Goal: Check status: Check status

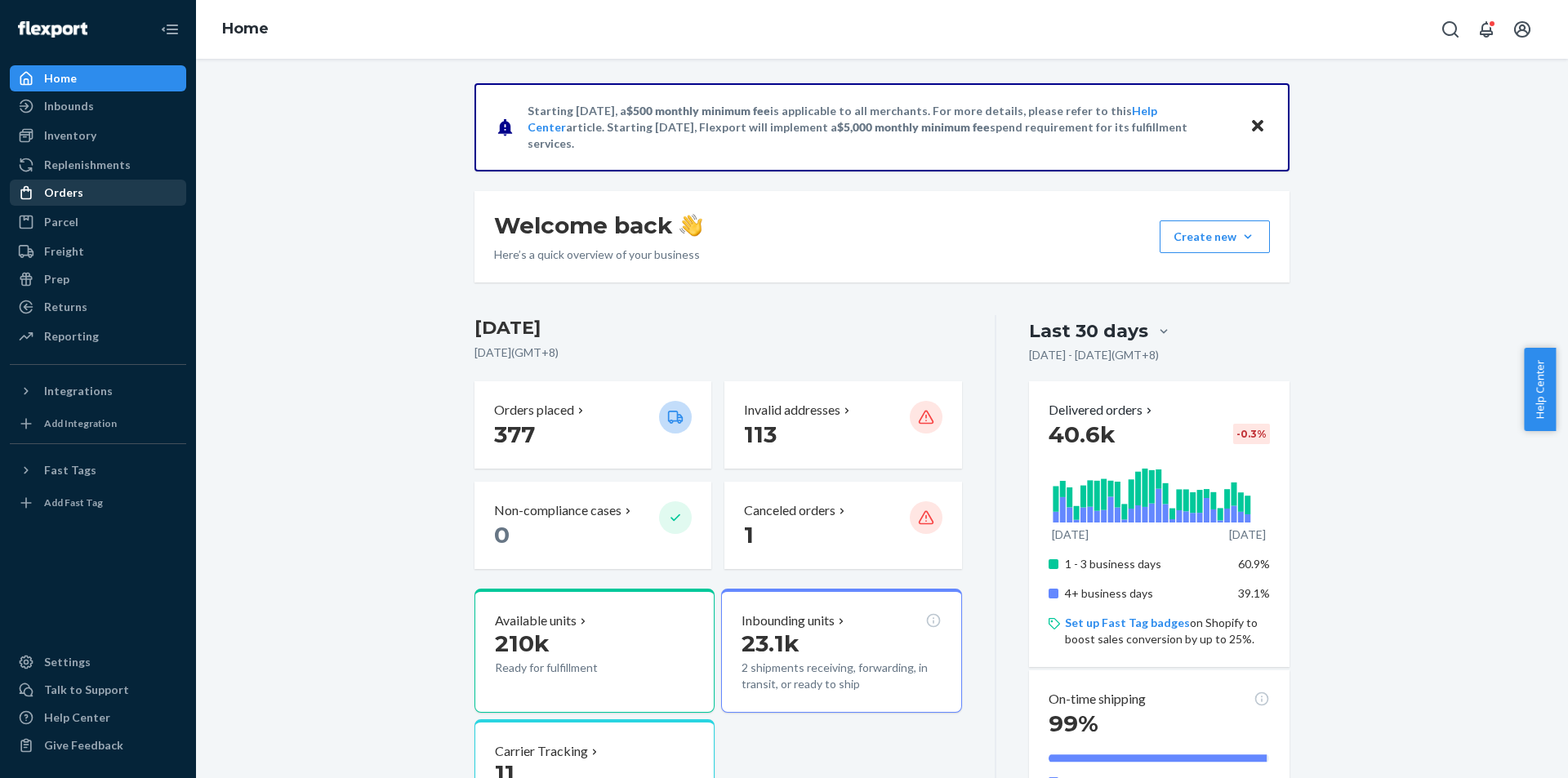
click at [74, 204] on div "Orders" at bounding box center [98, 192] width 173 height 23
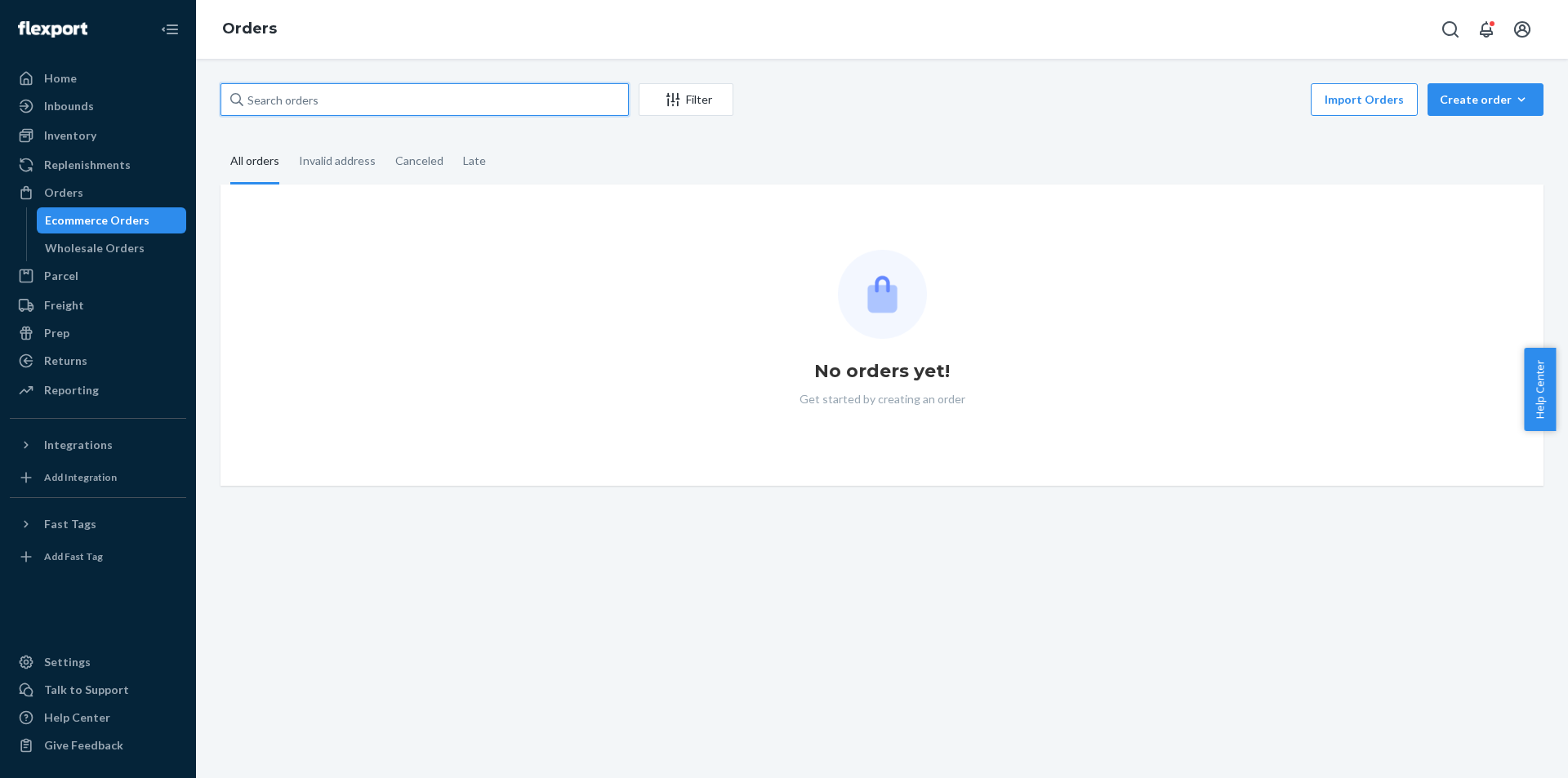
click at [356, 105] on input "text" at bounding box center [424, 99] width 408 height 32
paste input "[PERSON_NAME]"
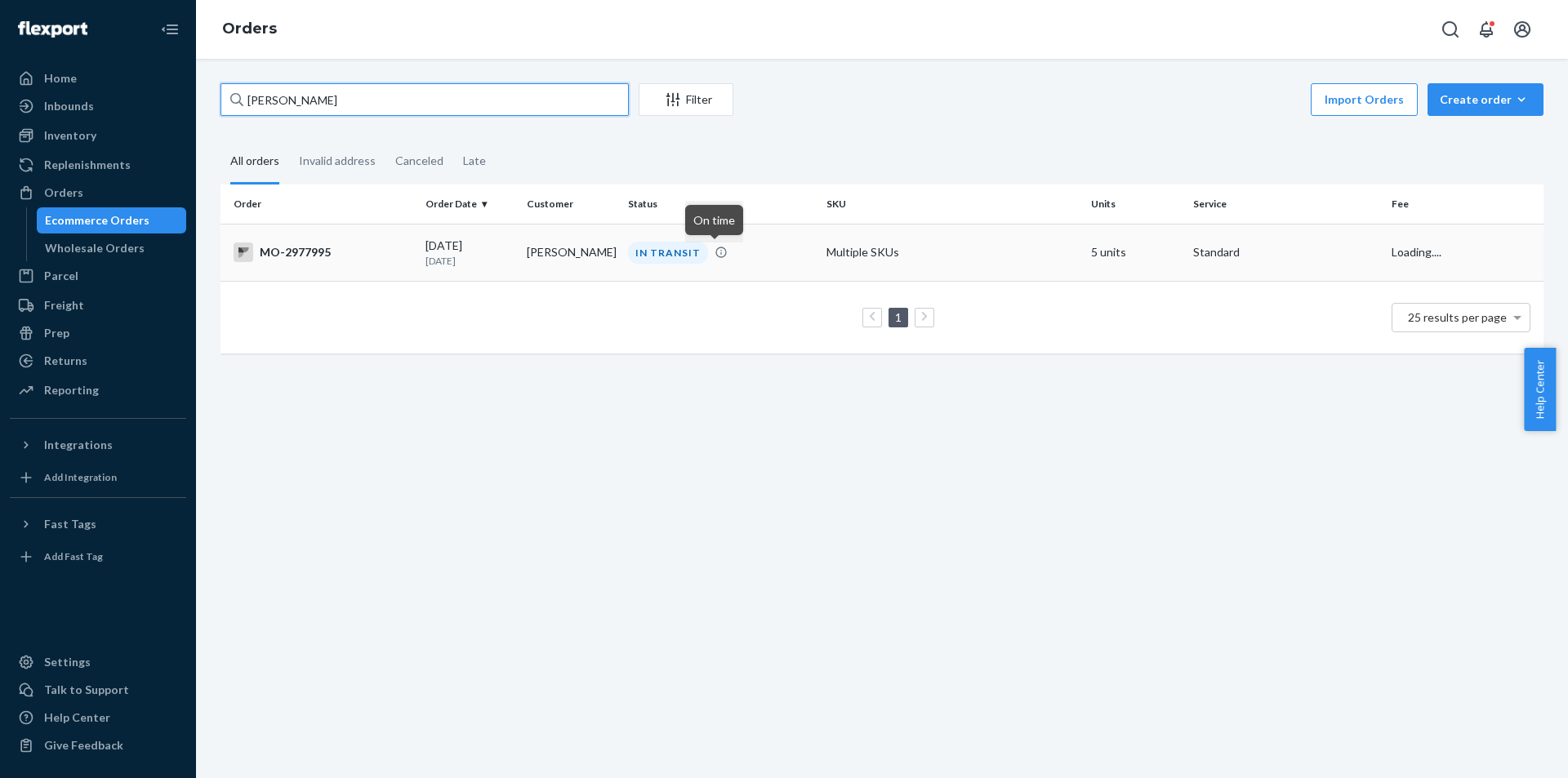
type input "[PERSON_NAME]"
click at [683, 248] on div "IN TRANSIT" at bounding box center [668, 252] width 80 height 22
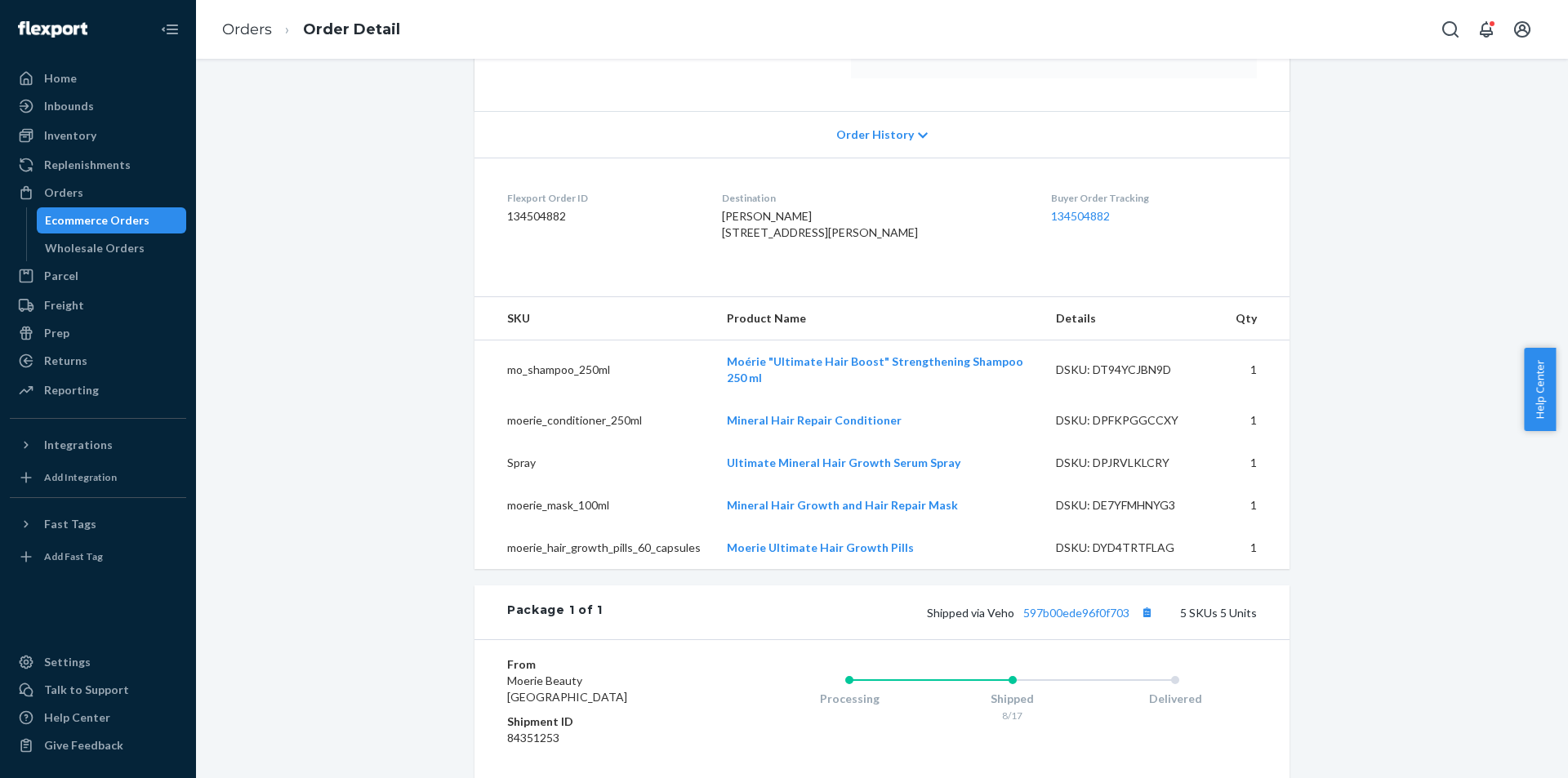
scroll to position [408, 0]
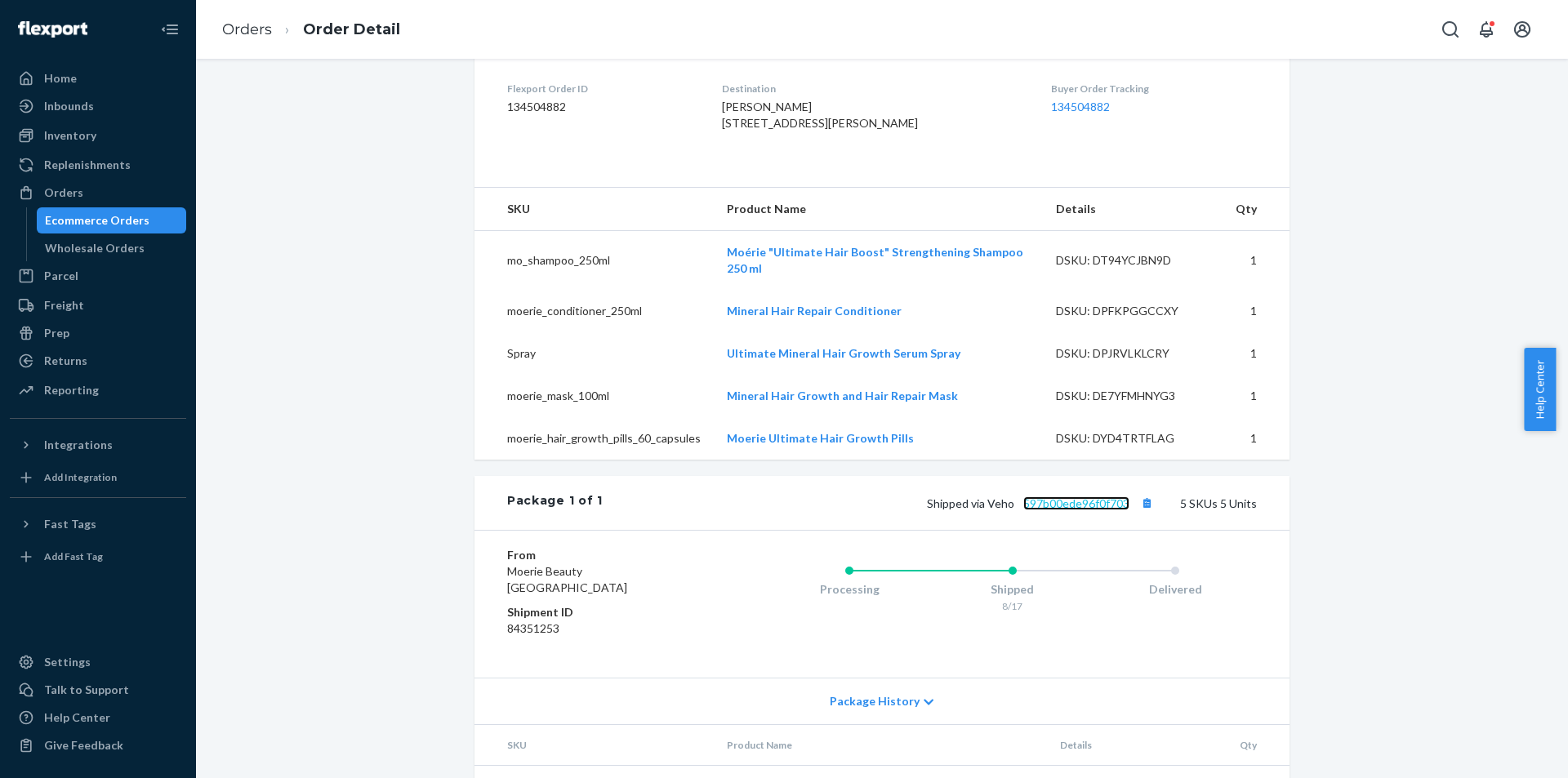
click at [1116, 510] on link "597b00ede96f0f703" at bounding box center [1076, 503] width 106 height 14
click at [1150, 514] on button "Copy tracking number" at bounding box center [1146, 503] width 21 height 21
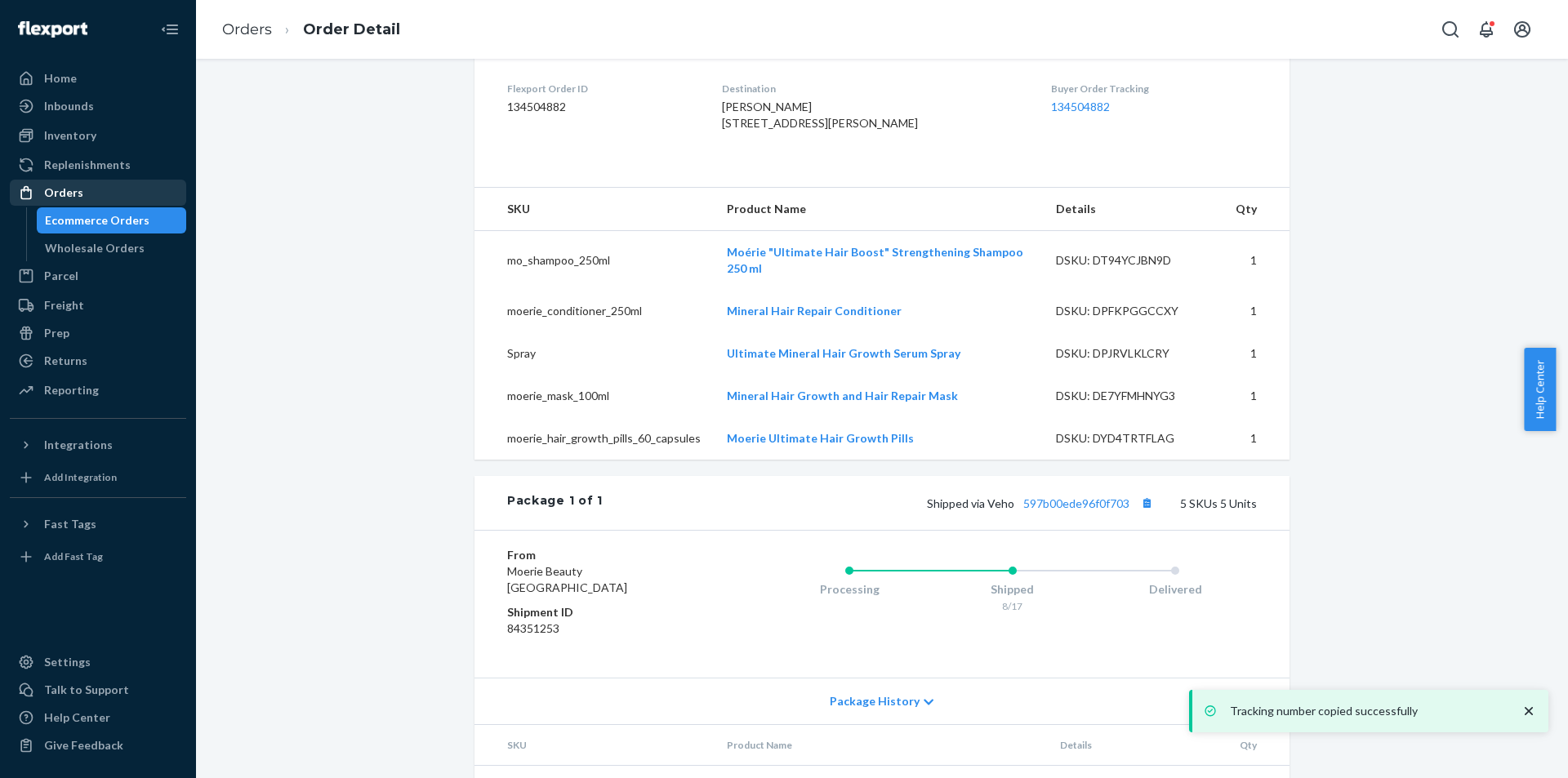
click at [67, 195] on div "Orders" at bounding box center [63, 192] width 40 height 17
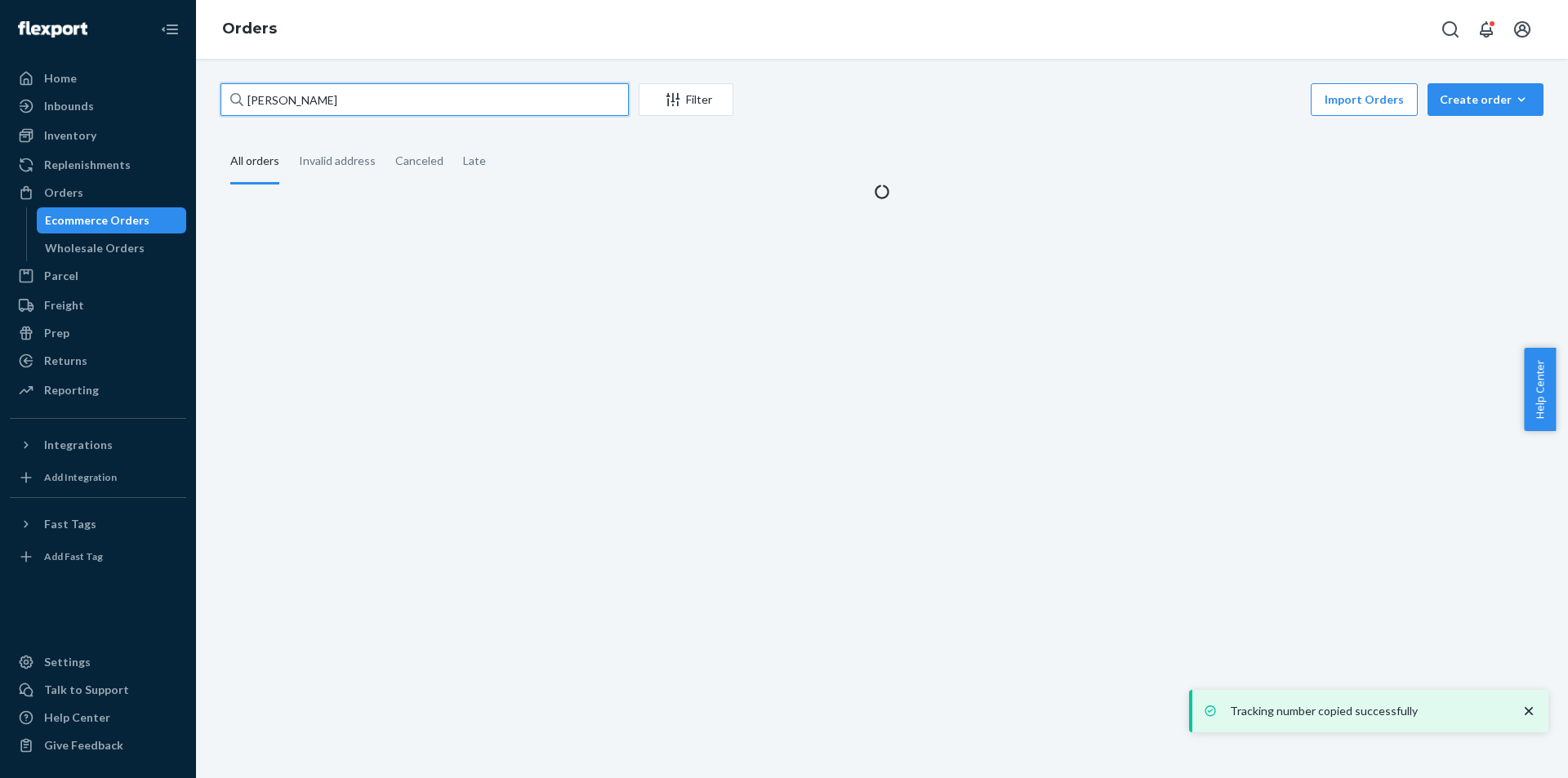
click at [418, 103] on input "[PERSON_NAME]" at bounding box center [424, 99] width 408 height 32
paste input "[PERSON_NAME]"
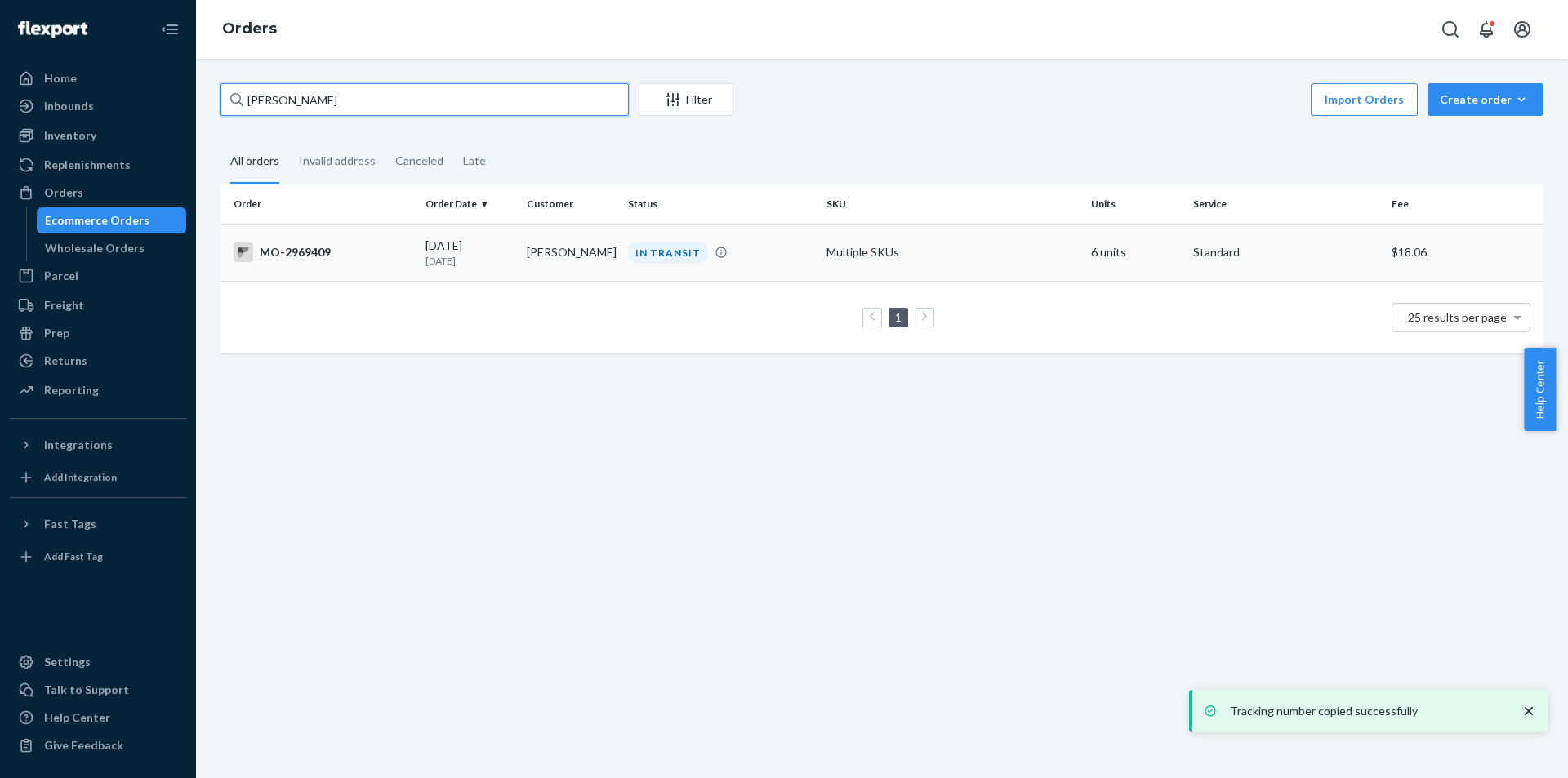
type input "[PERSON_NAME]"
click at [661, 258] on div "IN TRANSIT" at bounding box center [668, 252] width 80 height 22
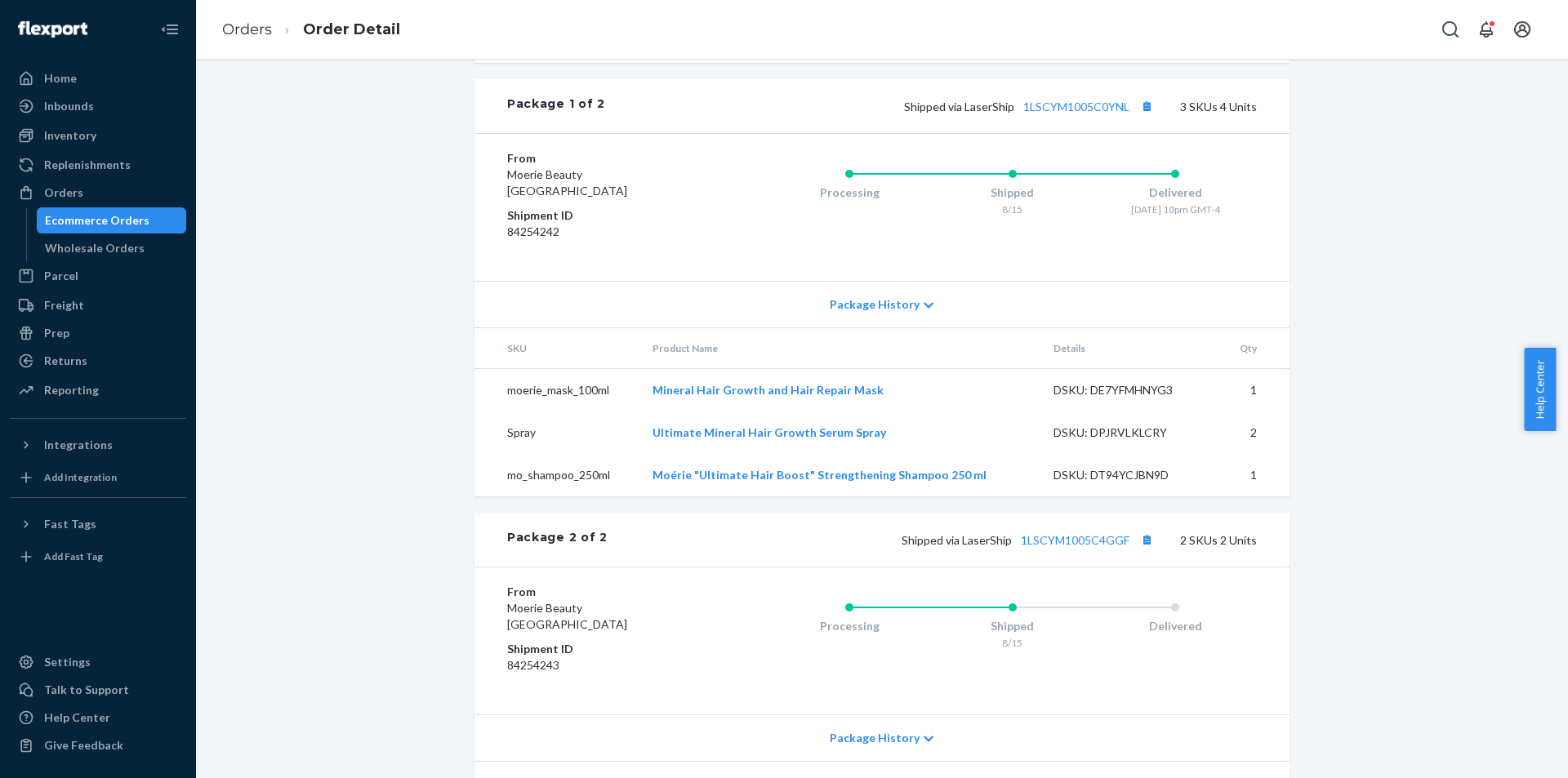
scroll to position [787, 0]
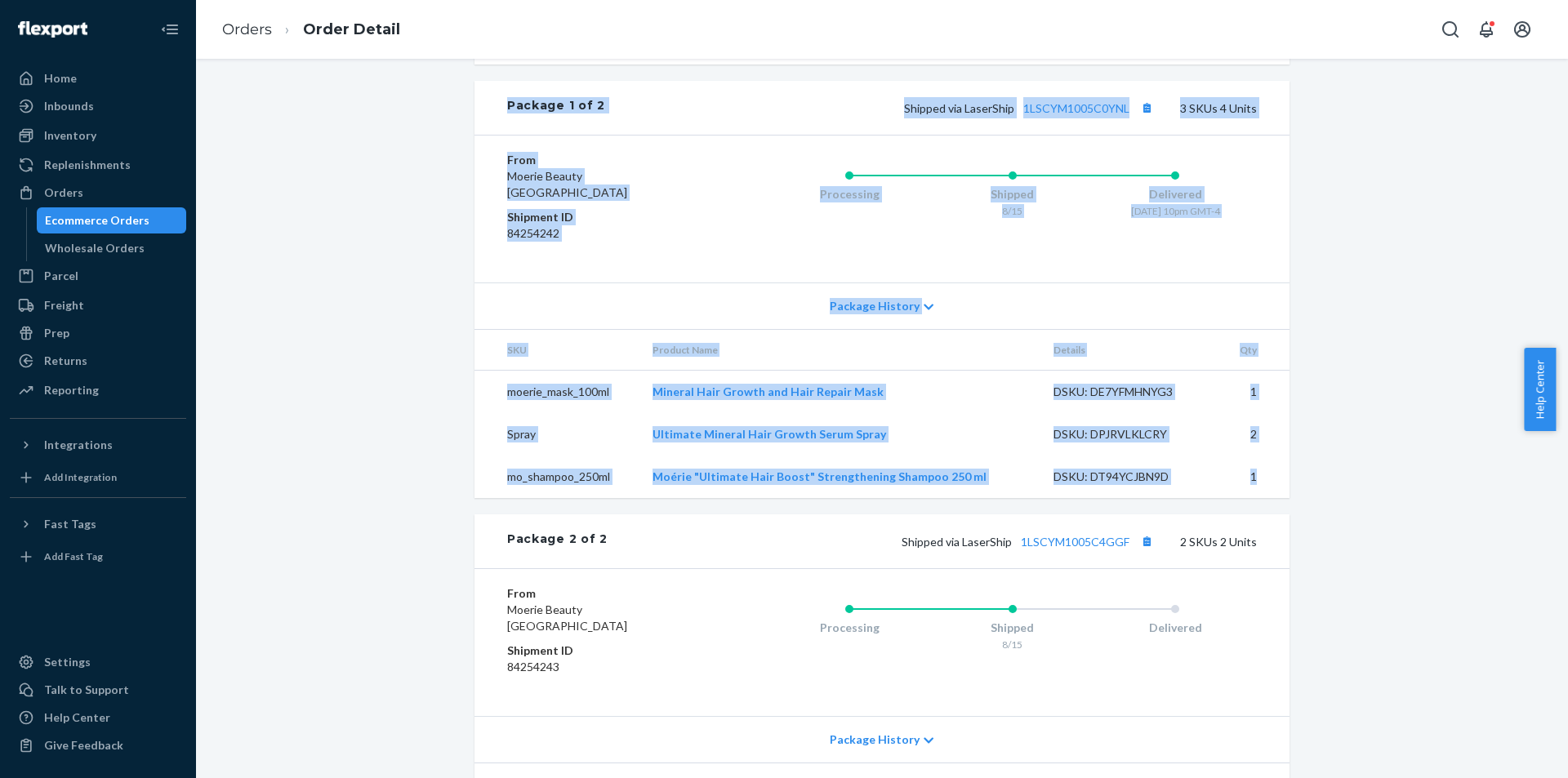
drag, startPoint x: 502, startPoint y: 133, endPoint x: 1278, endPoint y: 504, distance: 860.1
click at [1278, 498] on div "Package 1 of 2 Shipped via LaserShip 1LSCYM1005C0YNL 3 SKUs 4 Units From Moerie…" at bounding box center [882, 289] width 815 height 417
copy div "Package 1 of 2 Shipped via LaserShip 1LSCYM1005C0YNL 3 SKUs 4 Units From Moerie…"
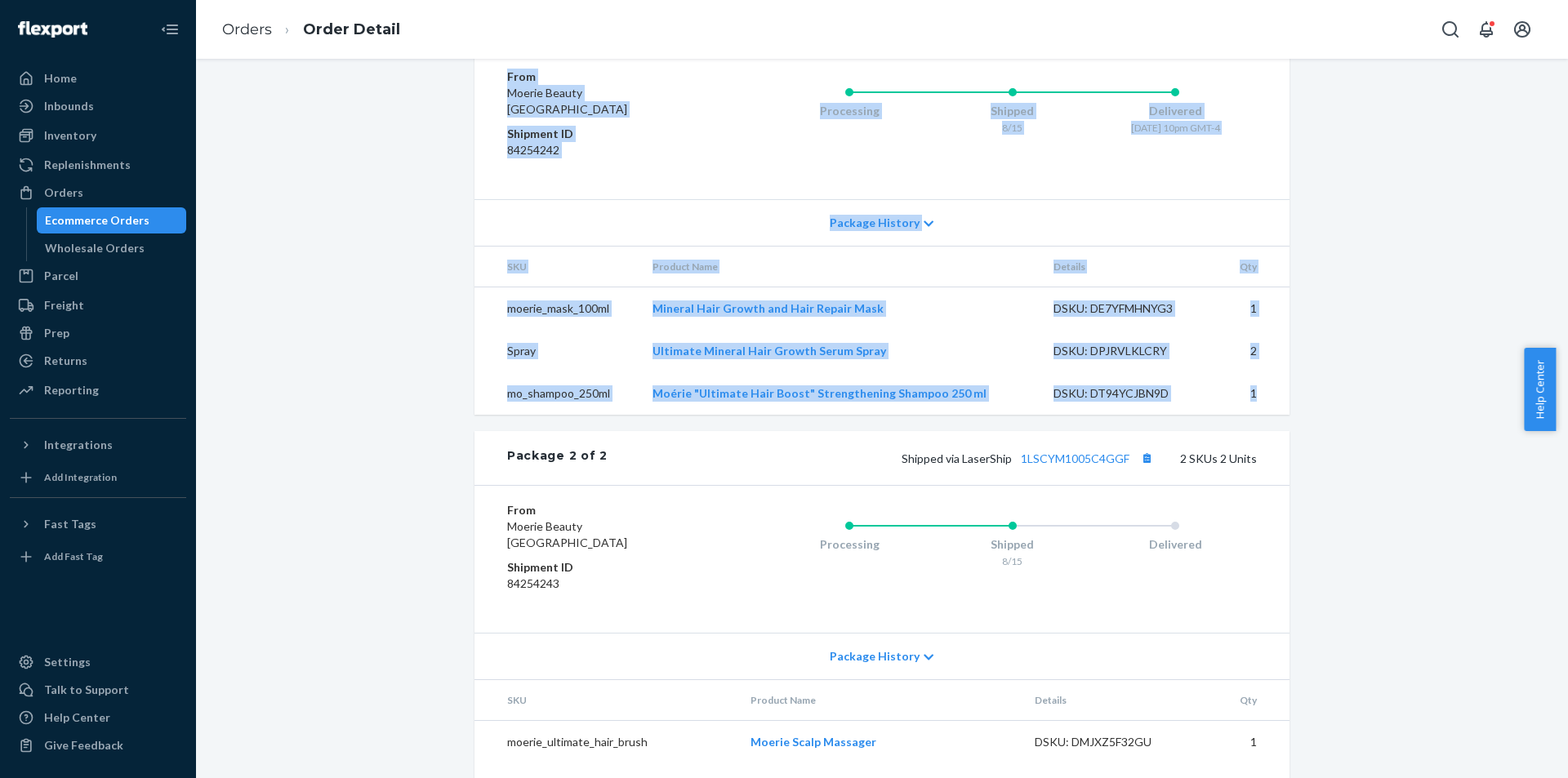
scroll to position [950, 0]
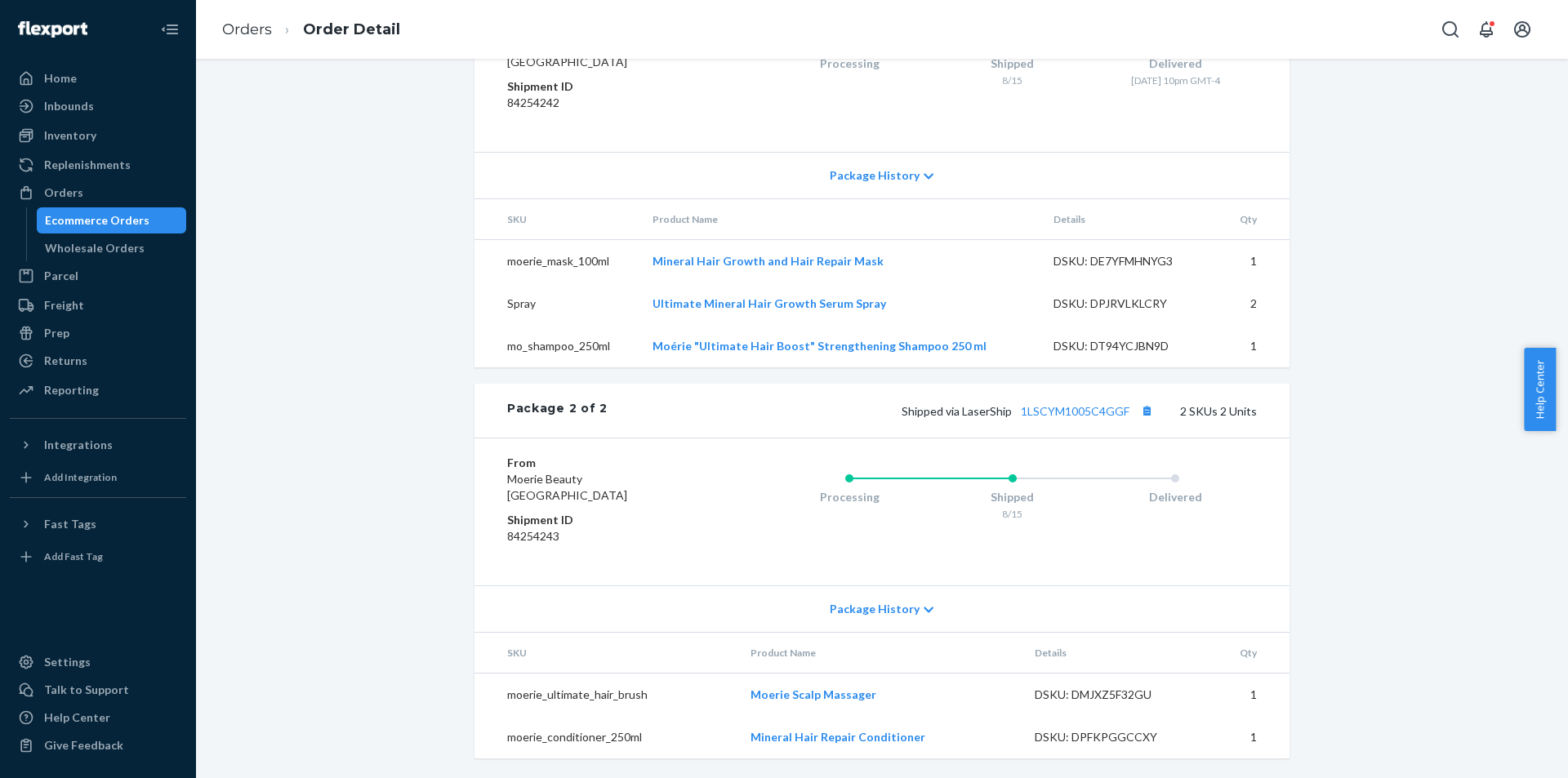
click at [529, 393] on div "Package 2 of 2 Shipped via LaserShip 1LSCYM1005C4GGF 2 SKUs 2 Units" at bounding box center [882, 410] width 815 height 54
click at [509, 401] on div "Package 2 of 2" at bounding box center [557, 411] width 100 height 21
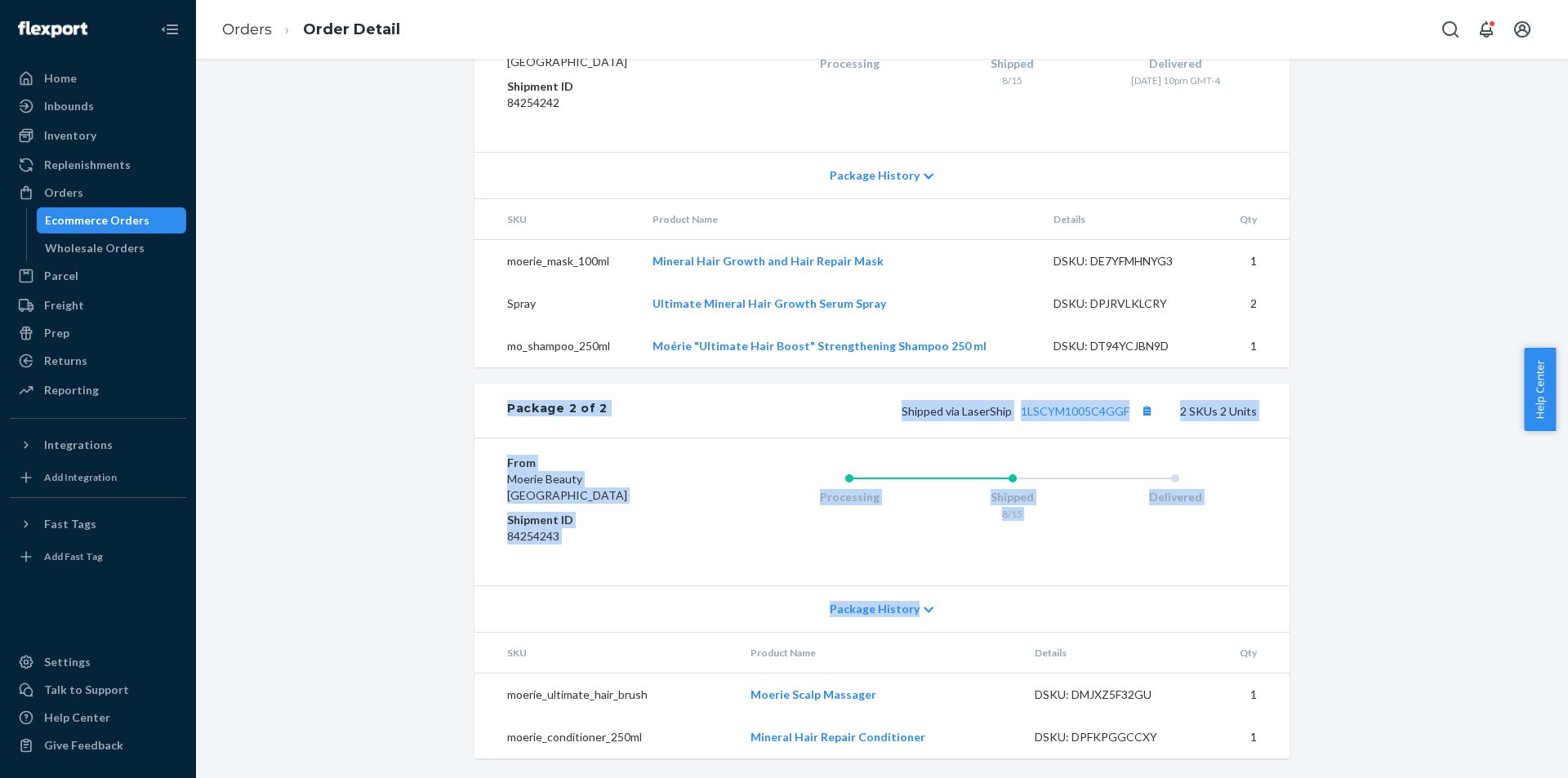
drag, startPoint x: 503, startPoint y: 402, endPoint x: 1287, endPoint y: 752, distance: 858.6
copy div "Package 2 of 2 Shipped via LaserShip 1LSCYM1005C4GGF 2 SKUs 2 Units From Moerie…"
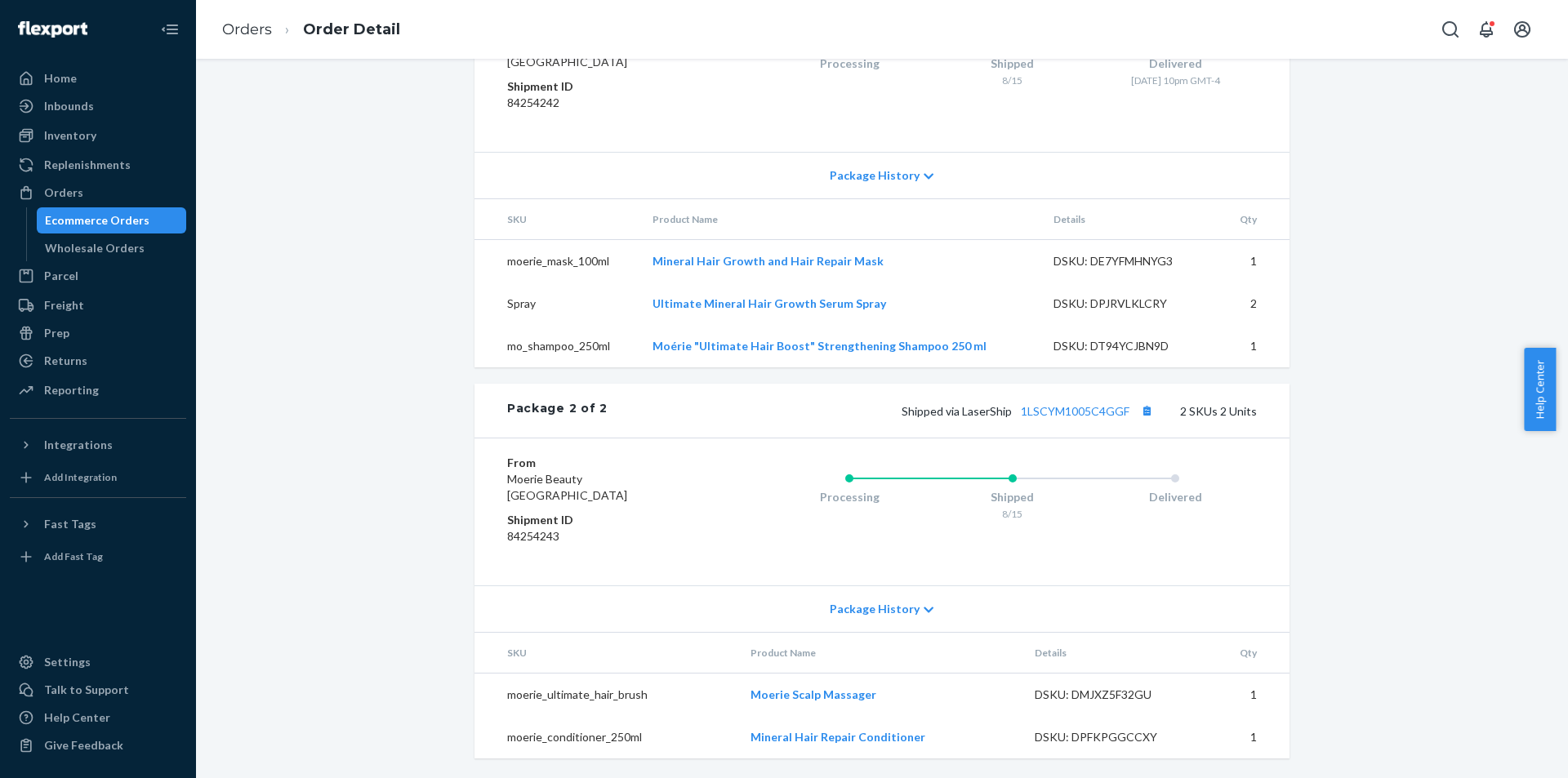
click at [1089, 408] on link "1LSCYM1005C4GGF" at bounding box center [1075, 411] width 109 height 14
click at [1147, 410] on button "Copy tracking number" at bounding box center [1146, 411] width 21 height 21
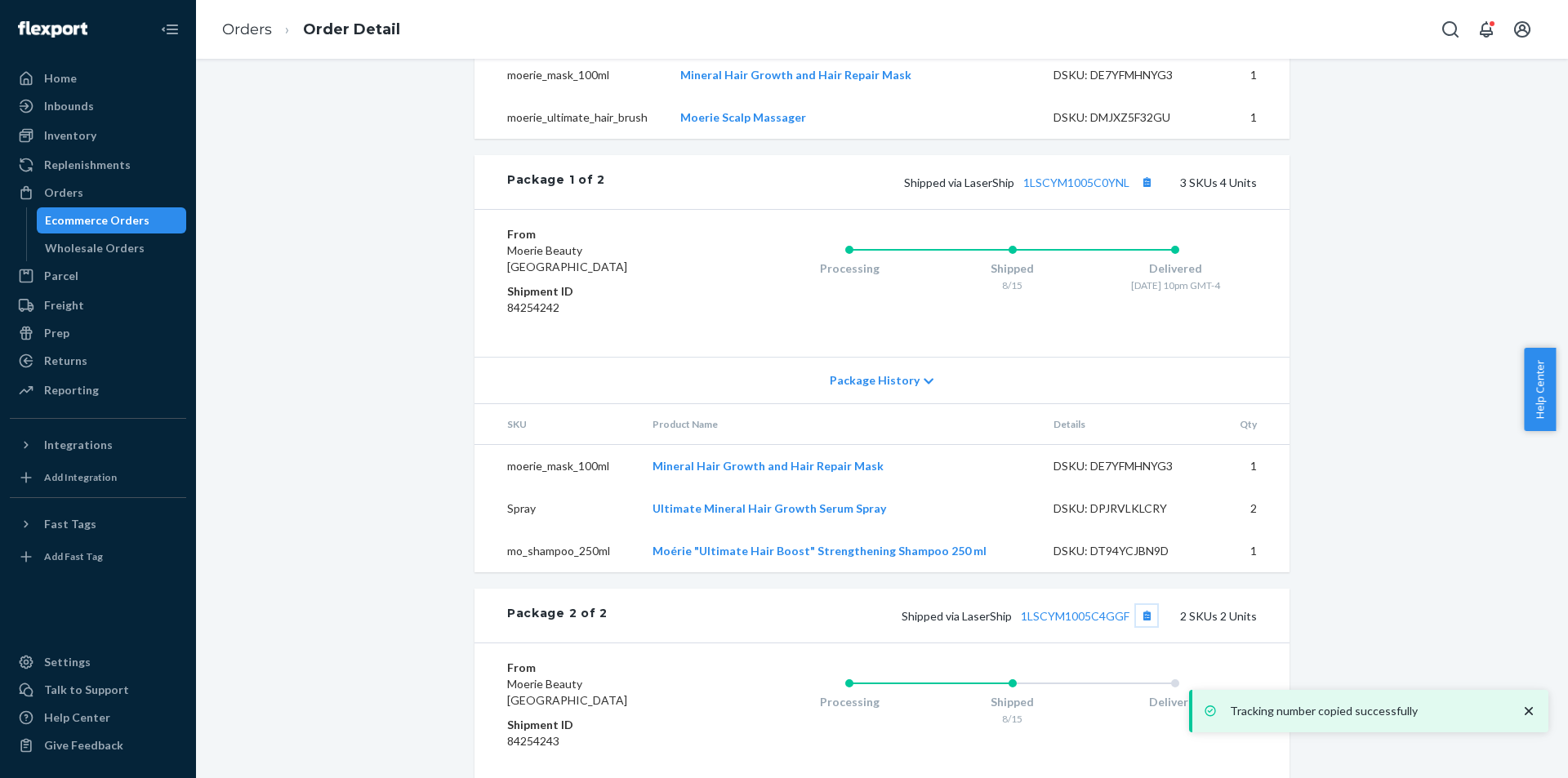
scroll to position [705, 0]
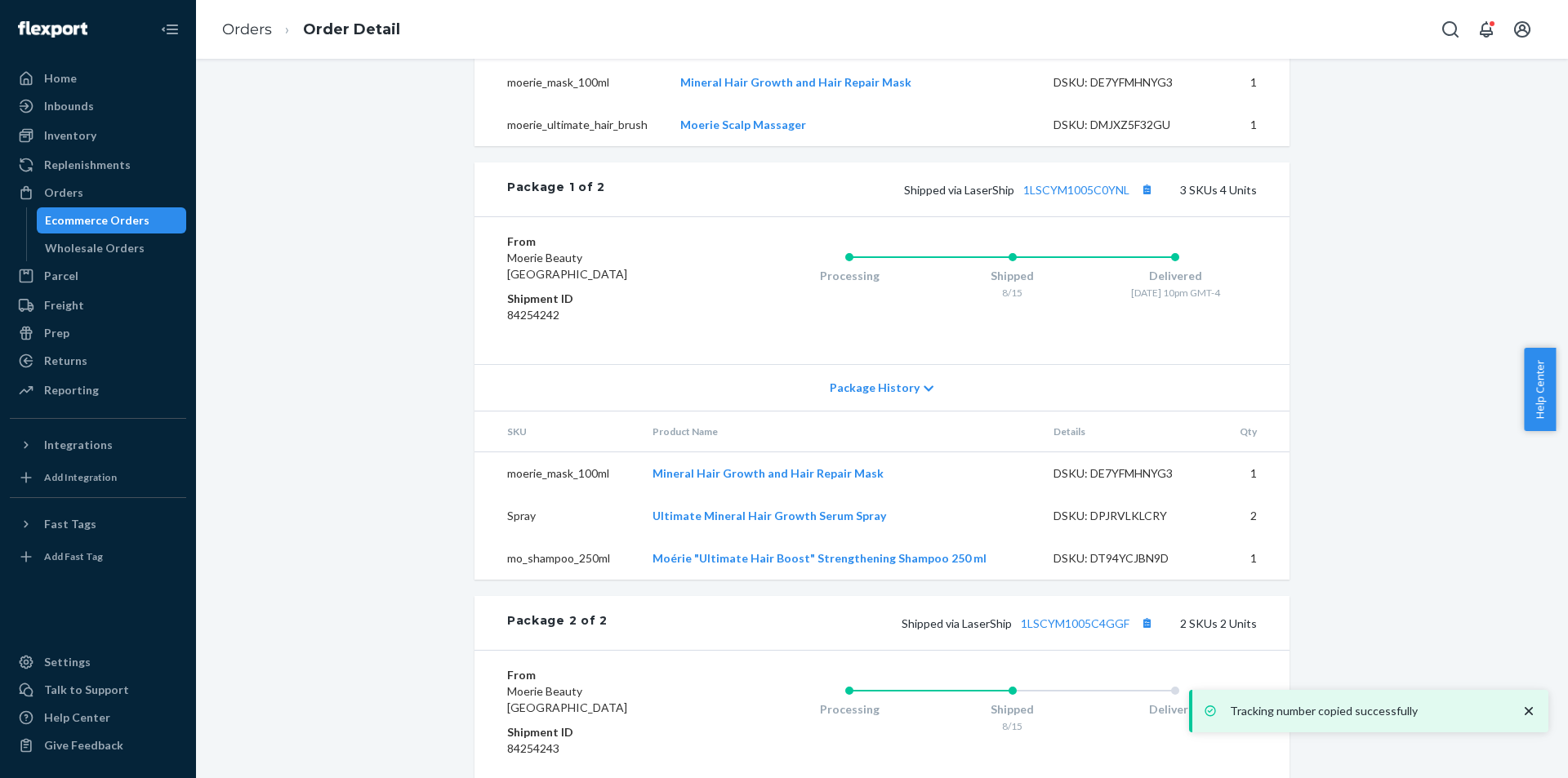
click at [1411, 540] on div "Website Order # MO-2969409 • Standard / $18.06 View Details Create Return Dupli…" at bounding box center [882, 184] width 1348 height 1612
click at [1417, 483] on div "Website Order # MO-2969409 • Standard / $18.06 View Details Create Return Dupli…" at bounding box center [882, 184] width 1348 height 1612
click at [1420, 514] on div "Website Order # MO-2969409 • Standard / $18.06 View Details Create Return Dupli…" at bounding box center [882, 184] width 1348 height 1612
